Goal: Task Accomplishment & Management: Manage account settings

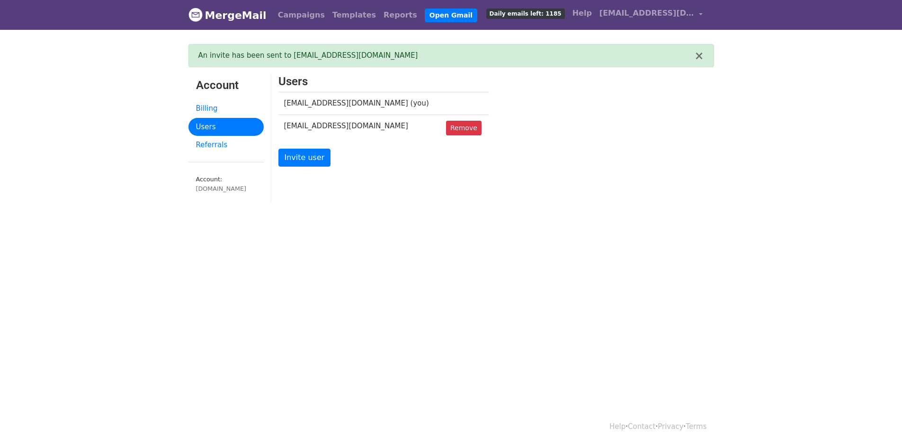
click at [634, 97] on div "Users jiteng@ocoopa.com (you) jtleung03@gmail.com Remove Invite user" at bounding box center [496, 126] width 450 height 103
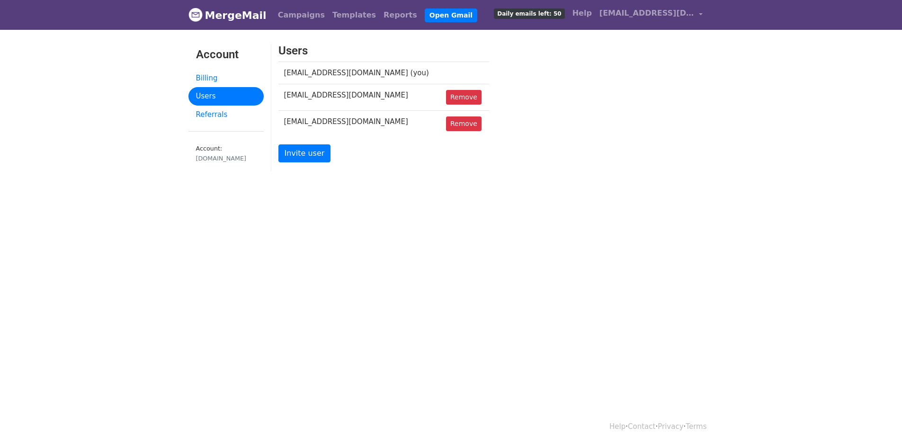
click at [495, 219] on html "MergeMail Campaigns Templates Reports Open Gmail Daily emails left: 50 Help jit…" at bounding box center [451, 222] width 902 height 445
click at [446, 98] on link "Remove" at bounding box center [464, 97] width 36 height 15
click at [453, 126] on link "Remove" at bounding box center [464, 123] width 36 height 15
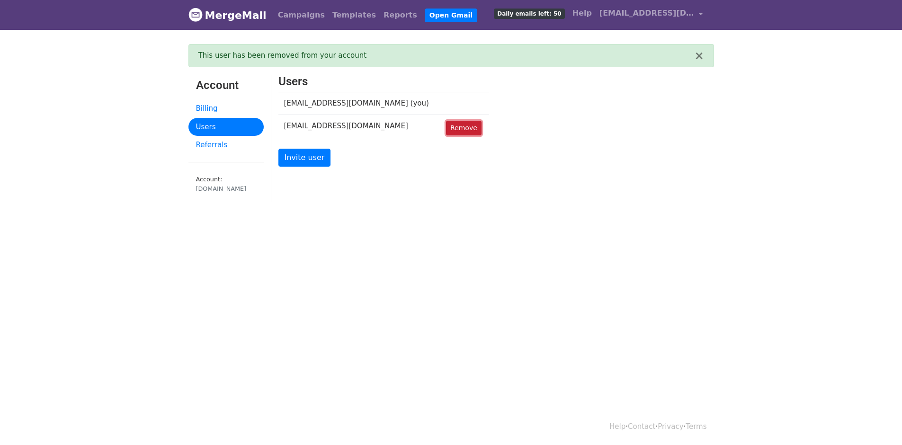
click at [449, 131] on link "Remove" at bounding box center [464, 128] width 36 height 15
